Goal: Navigation & Orientation: Find specific page/section

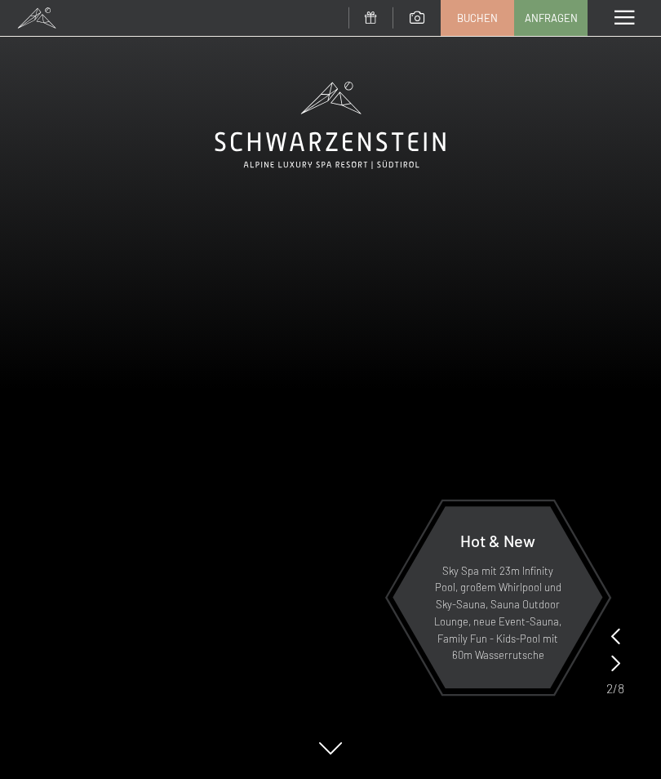
click at [627, 24] on span at bounding box center [625, 18] width 20 height 15
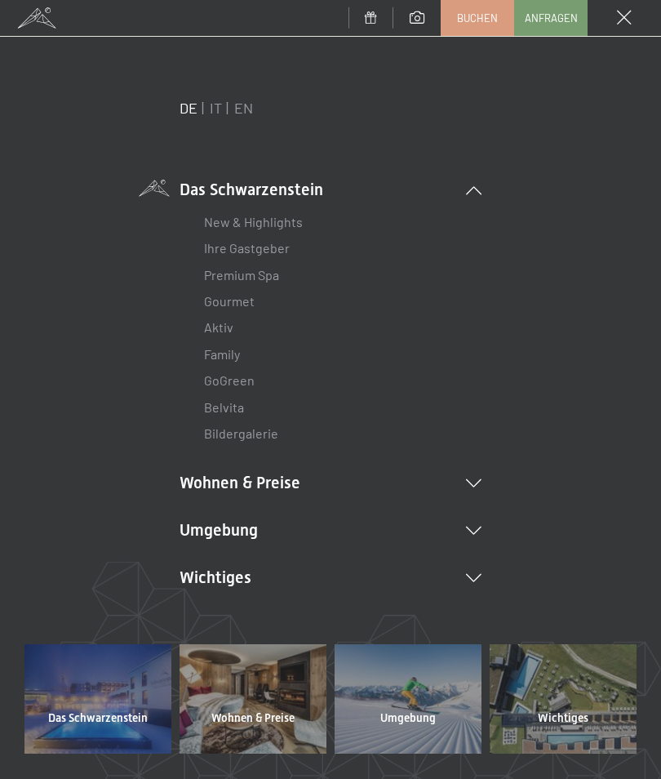
click at [280, 484] on li "Wohnen & Preise Inklusivleistungen Zimmer & Preise Liste Angebote Liste Familie…" at bounding box center [331, 482] width 302 height 23
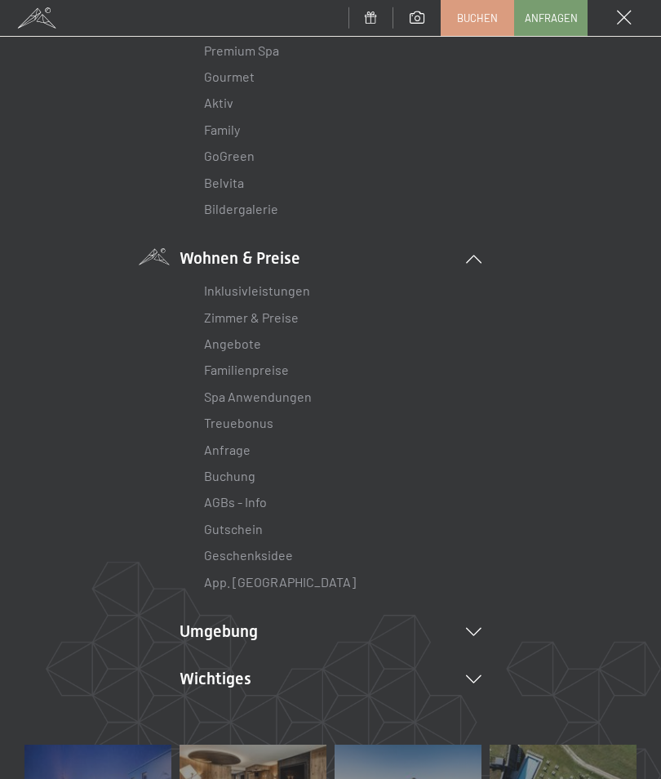
scroll to position [225, 0]
click at [291, 317] on link "Zimmer & Preise" at bounding box center [251, 317] width 95 height 16
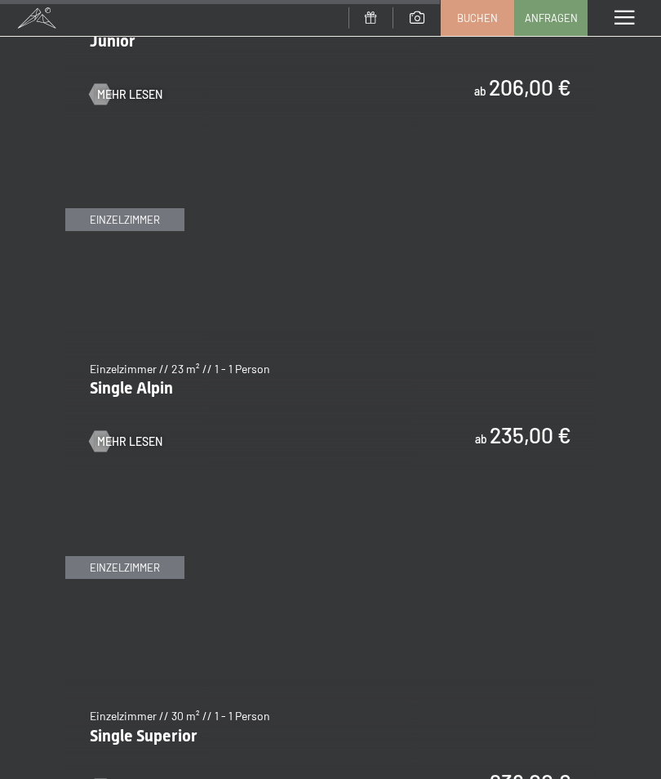
scroll to position [4170, 0]
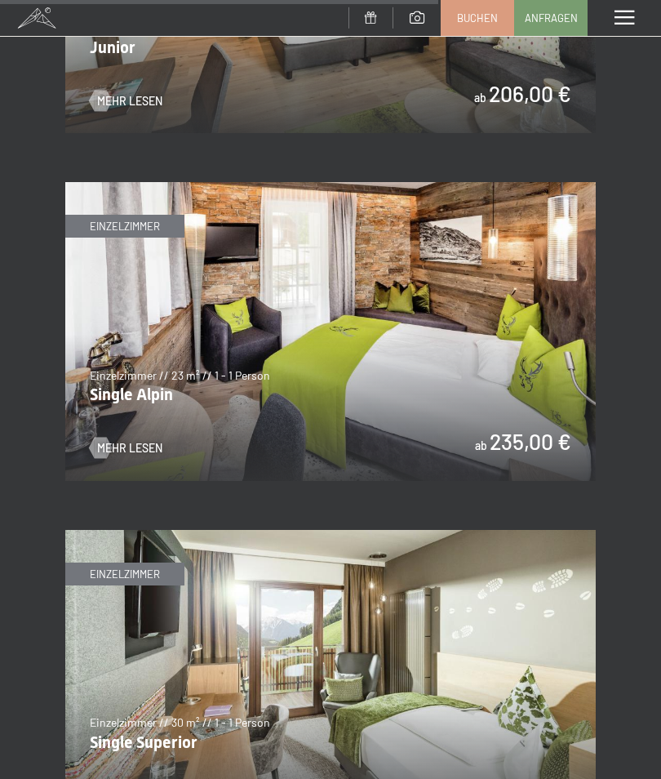
click at [145, 440] on span "Mehr Lesen" at bounding box center [129, 448] width 65 height 16
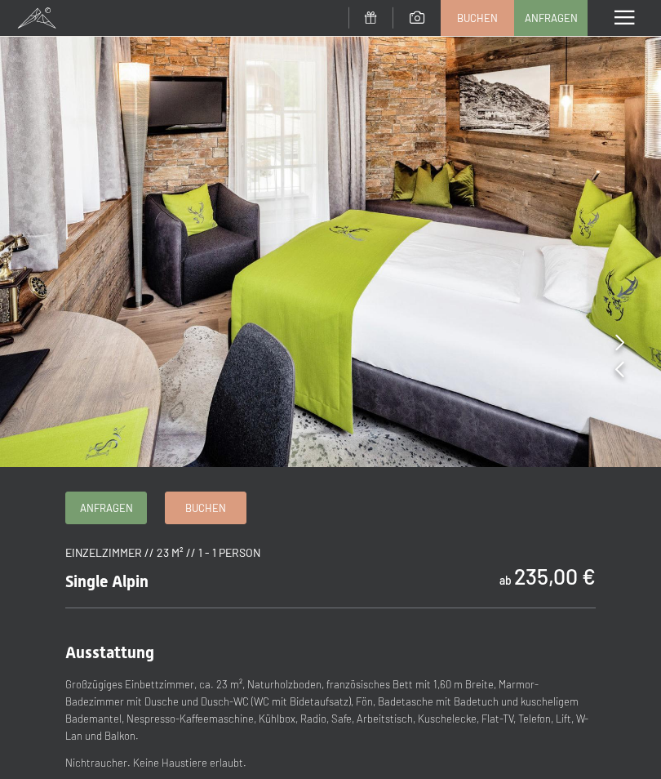
click at [622, 20] on span at bounding box center [625, 18] width 20 height 15
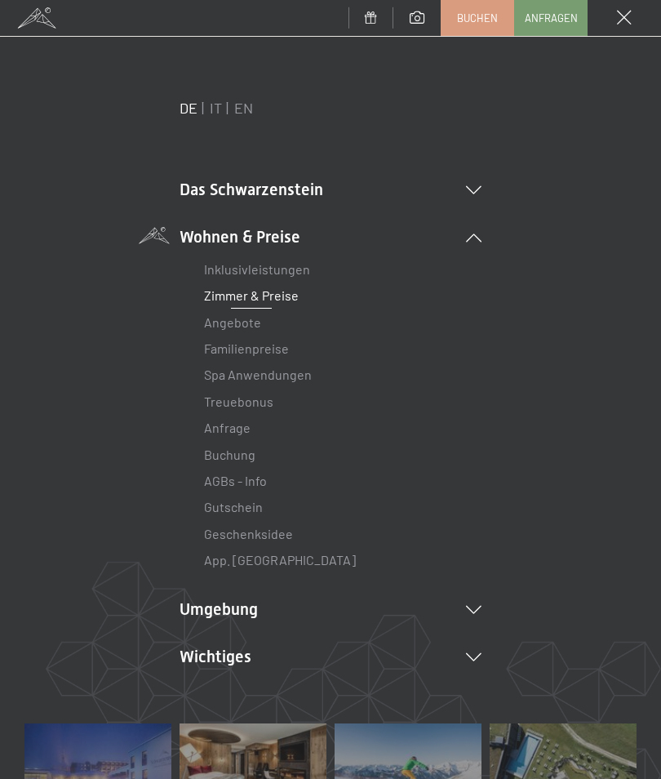
click at [476, 607] on icon at bounding box center [474, 610] width 16 height 8
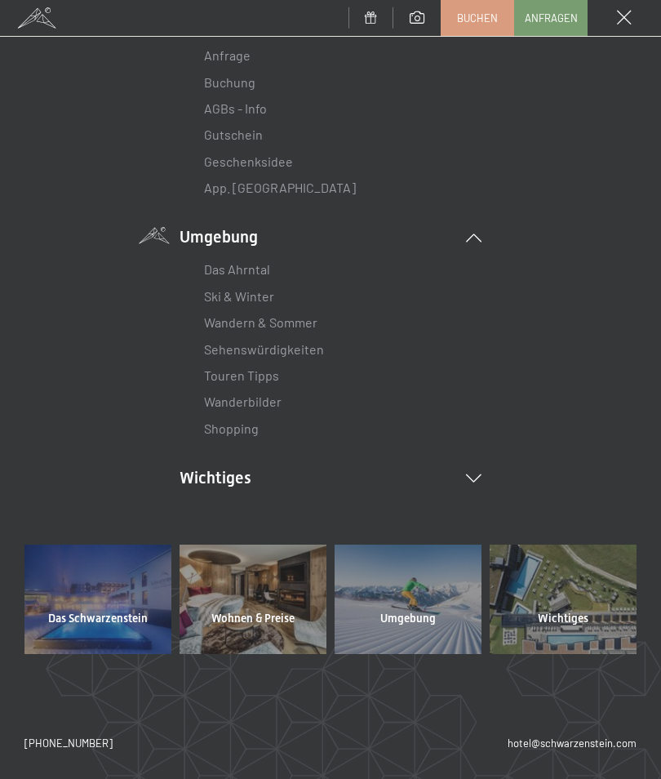
scroll to position [370, 0]
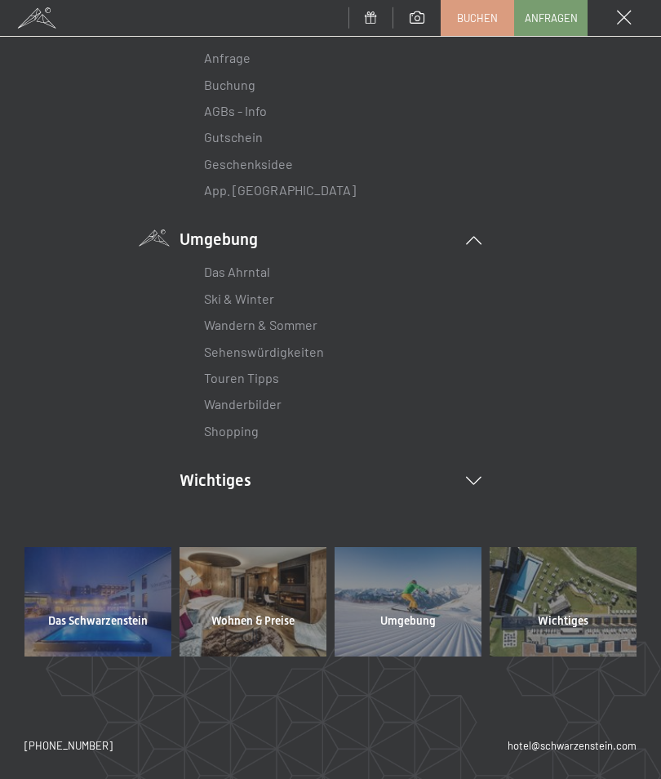
click at [92, 613] on span "Das Schwarzenstein" at bounding box center [98, 621] width 100 height 16
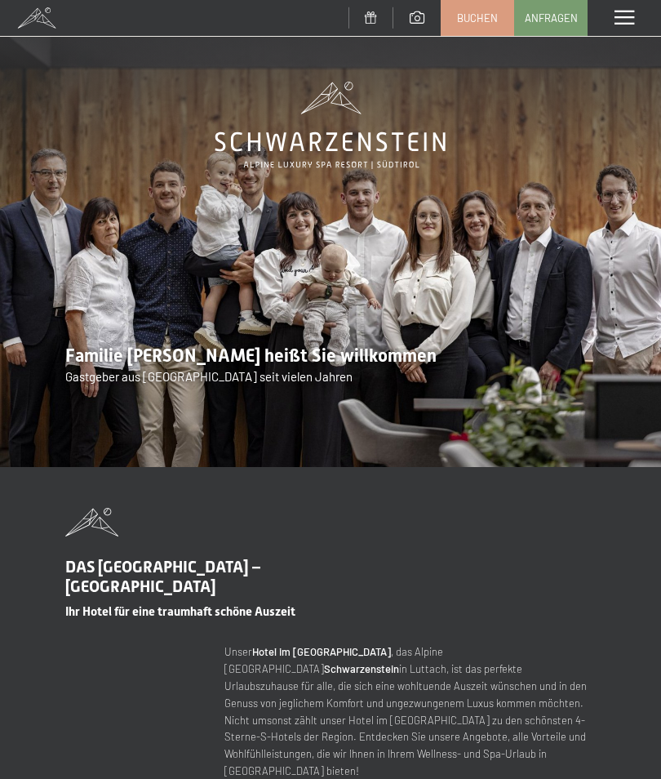
click at [622, 23] on span at bounding box center [625, 18] width 20 height 15
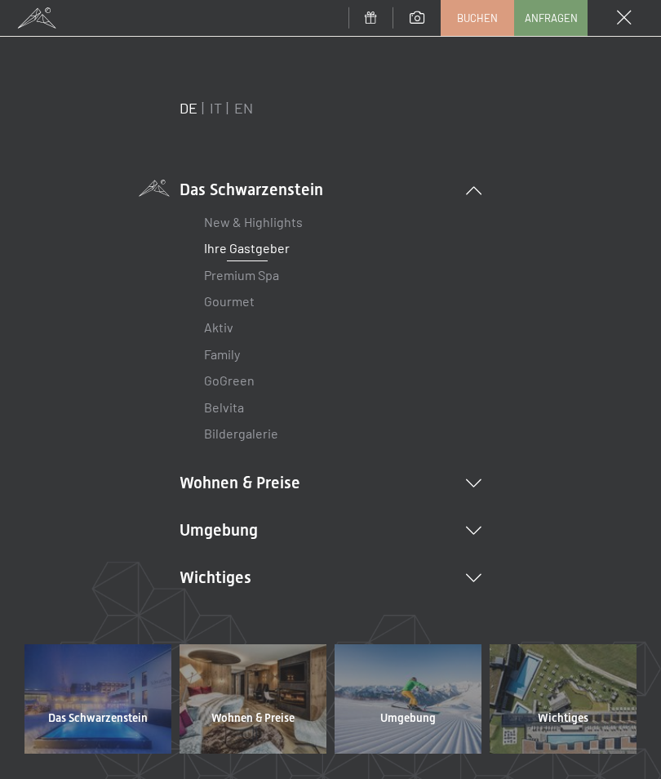
click at [480, 574] on icon at bounding box center [474, 578] width 16 height 8
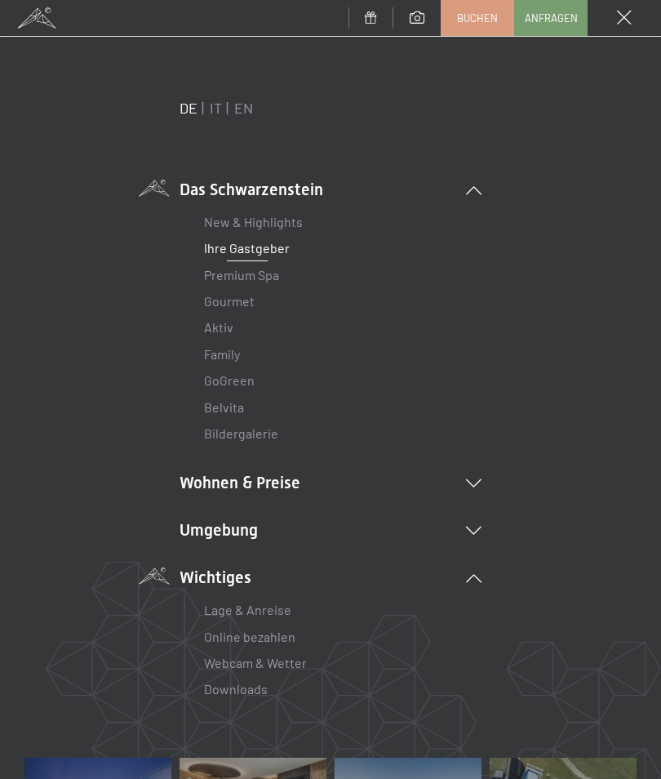
click at [340, 717] on div "Das Schwarzenstein New & Highlights Ihre Gastgeber Premium Spa Gourmet Aktiv Wo…" at bounding box center [331, 448] width 302 height 660
click at [282, 602] on link "Lage & Anreise" at bounding box center [247, 610] width 87 height 16
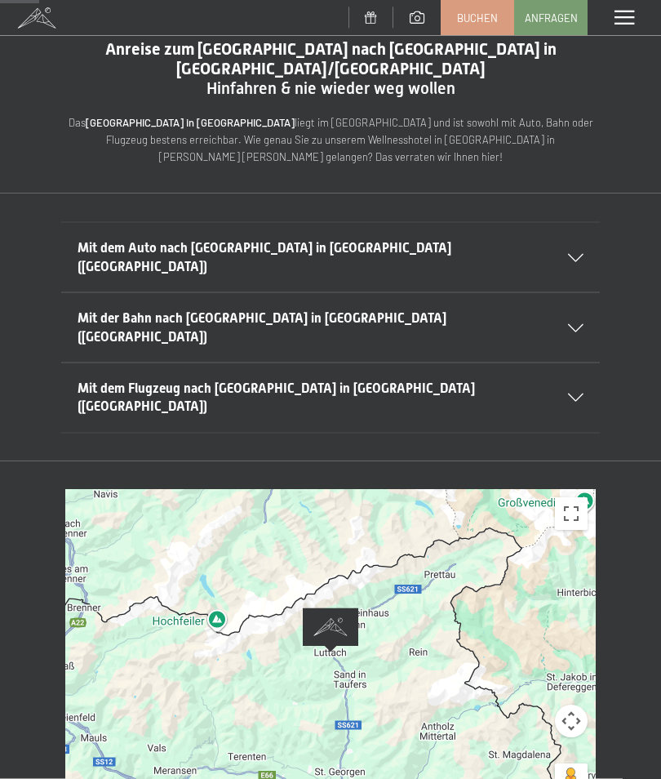
scroll to position [58, 0]
